Goal: Navigation & Orientation: Find specific page/section

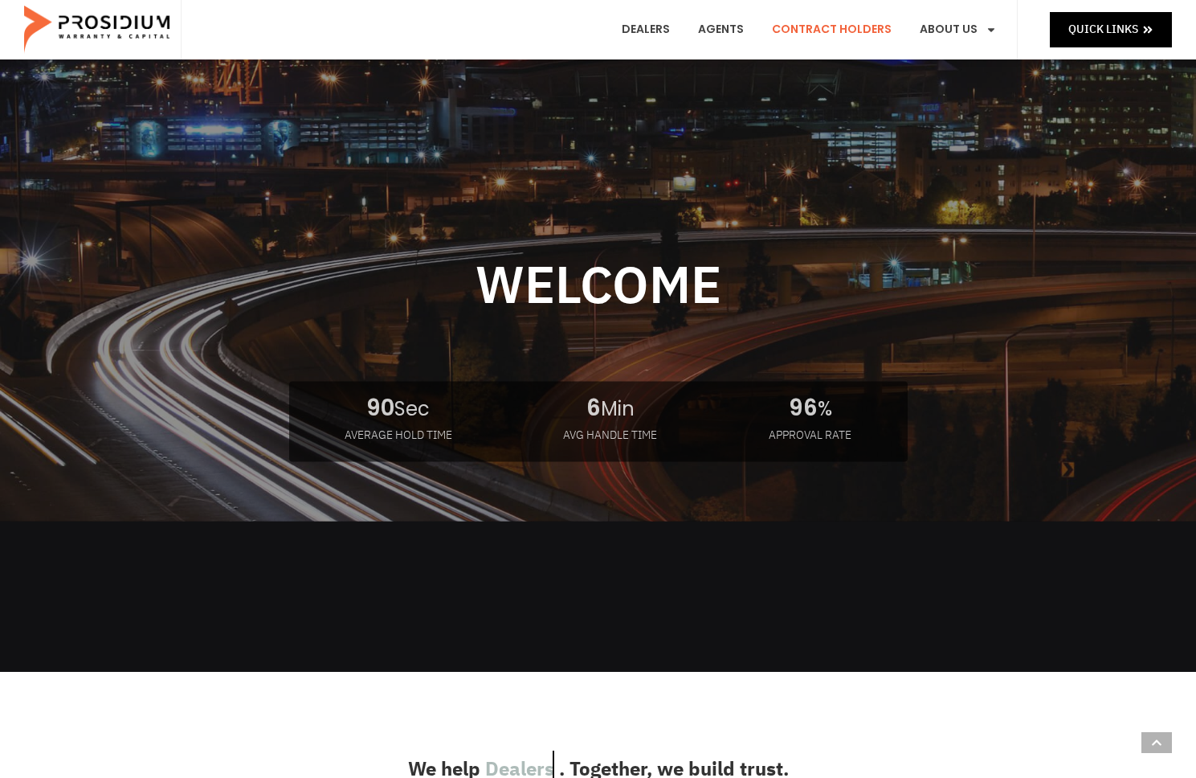
scroll to position [1853, 0]
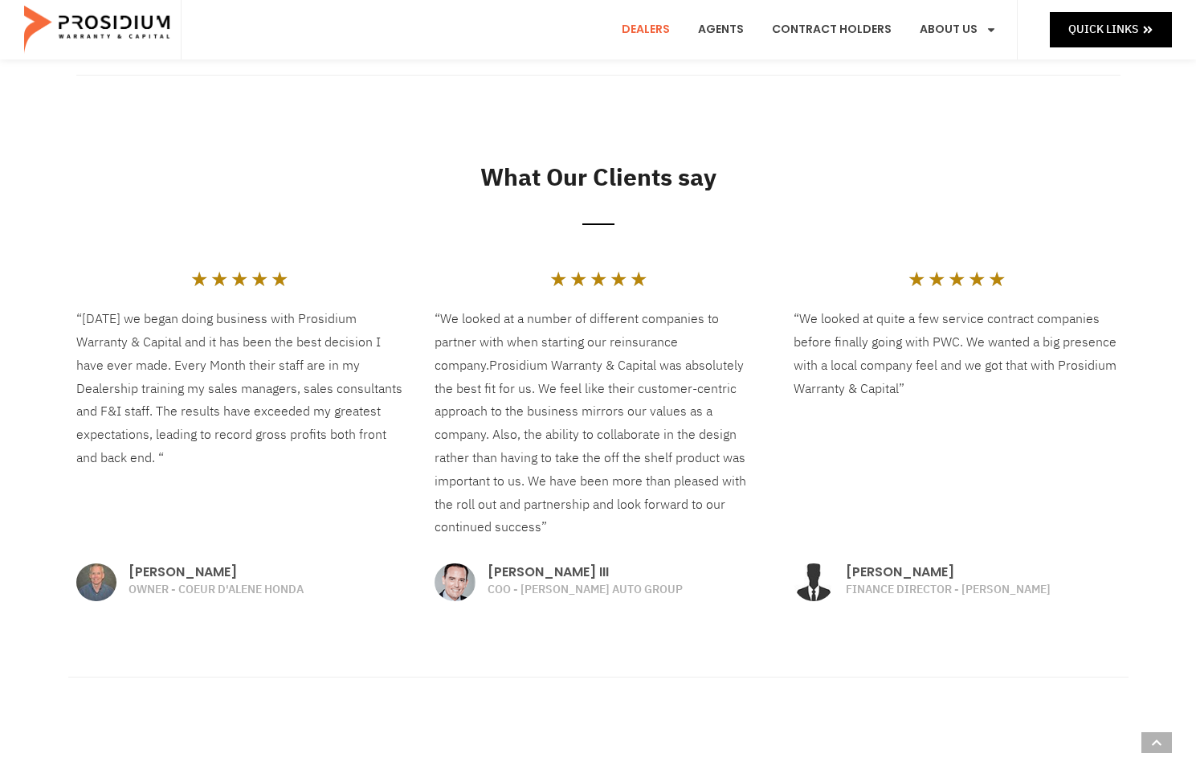
click at [672, 30] on link "Dealers" at bounding box center [646, 29] width 72 height 59
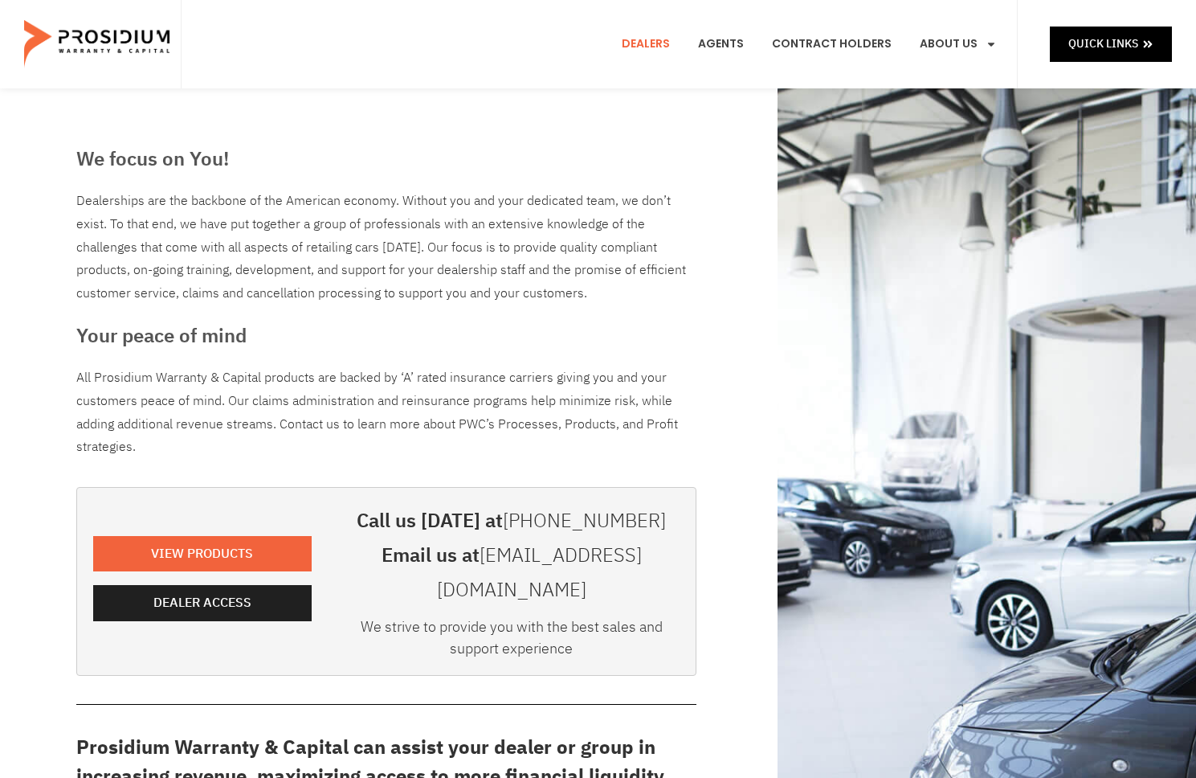
click at [994, 12] on e-page-transition at bounding box center [598, 389] width 1196 height 778
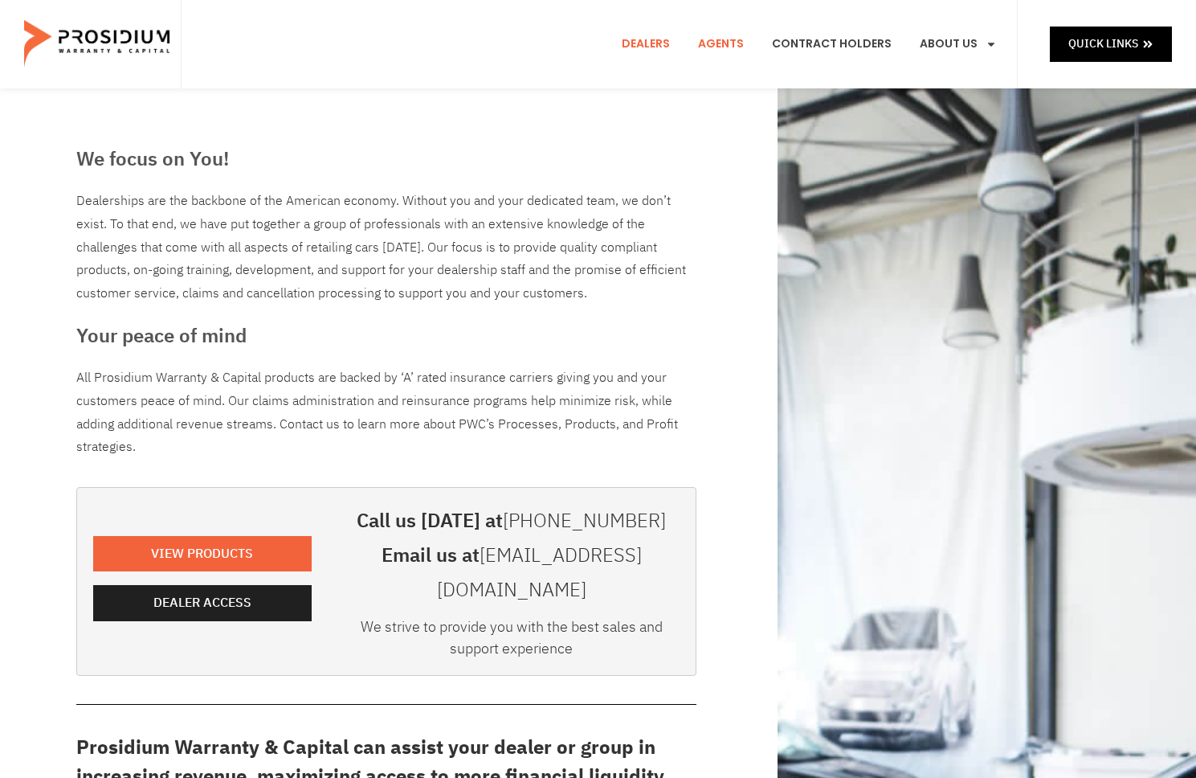
click at [742, 40] on link "Agents" at bounding box center [721, 43] width 70 height 59
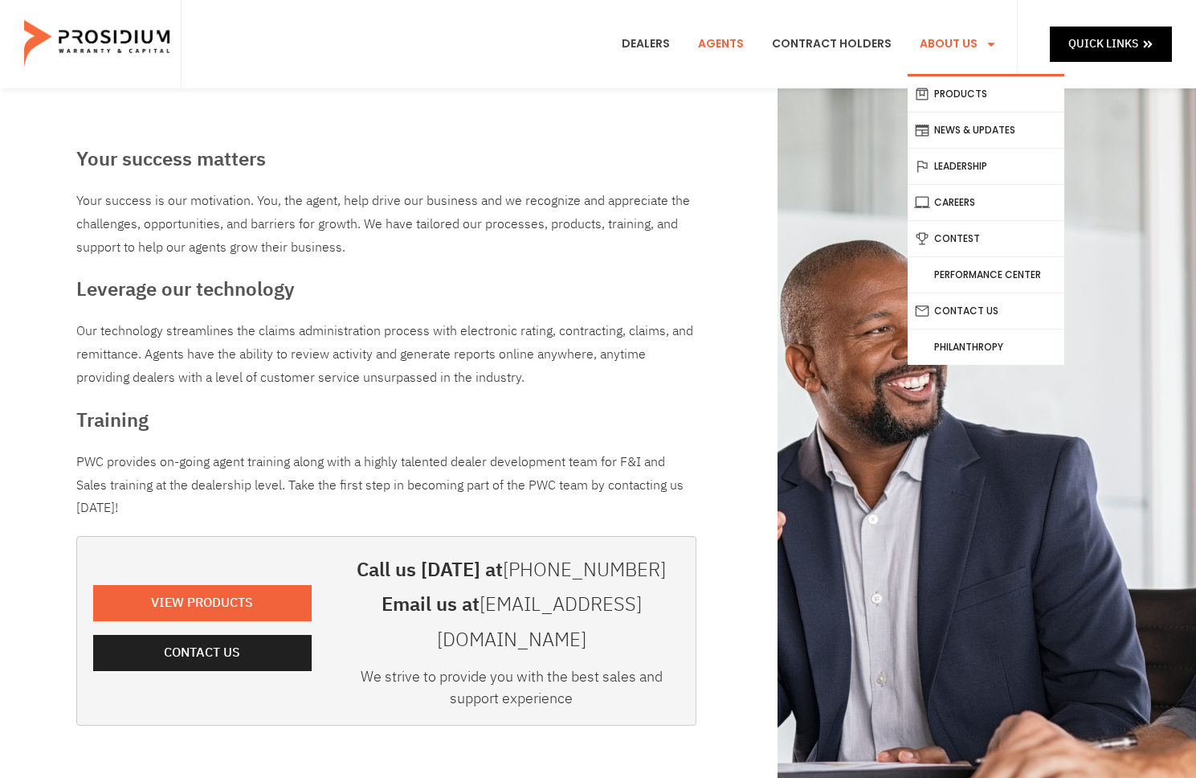
click at [970, 42] on link "About Us" at bounding box center [958, 43] width 101 height 59
